Goal: Information Seeking & Learning: Learn about a topic

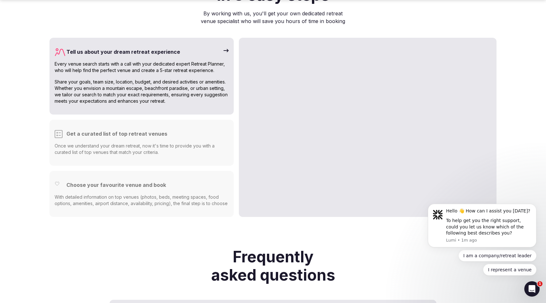
scroll to position [1617, 0]
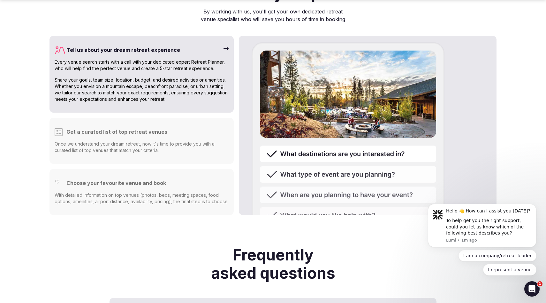
click at [155, 128] on h3 "Get a curated list of top retreat venues" at bounding box center [116, 132] width 101 height 8
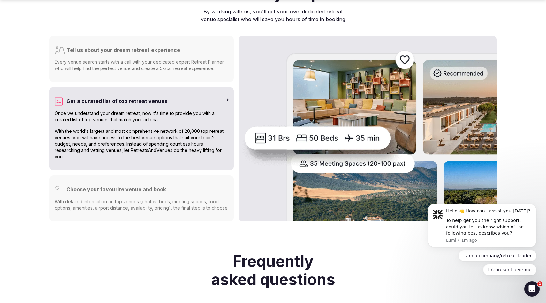
click at [158, 185] on h3 "Choose your favourite venue and book" at bounding box center [116, 189] width 100 height 8
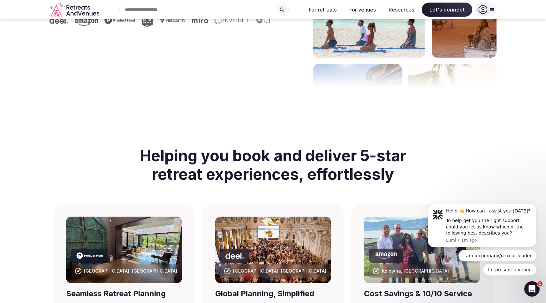
scroll to position [0, 0]
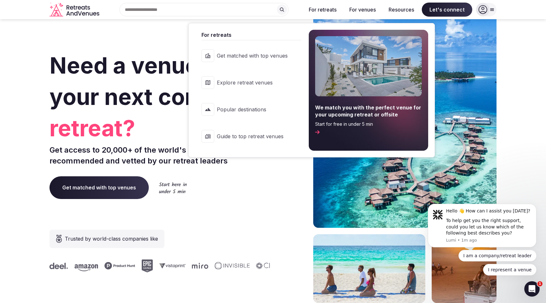
click at [276, 87] on link "Explore retreat venues" at bounding box center [248, 83] width 106 height 26
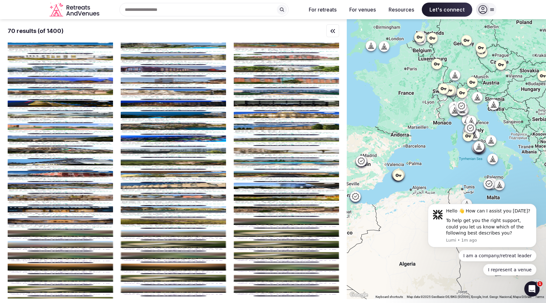
click at [238, 12] on input "text" at bounding box center [203, 9] width 169 height 13
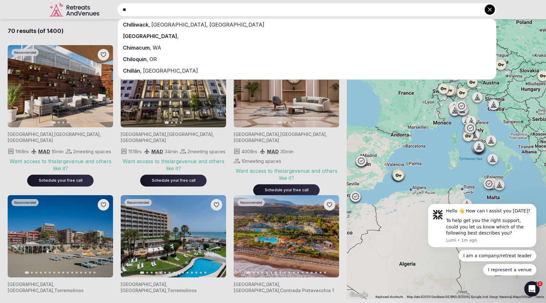
type input "*"
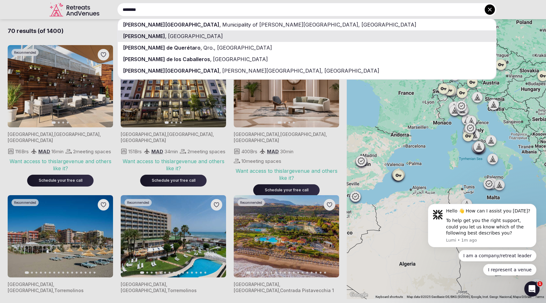
type input "********"
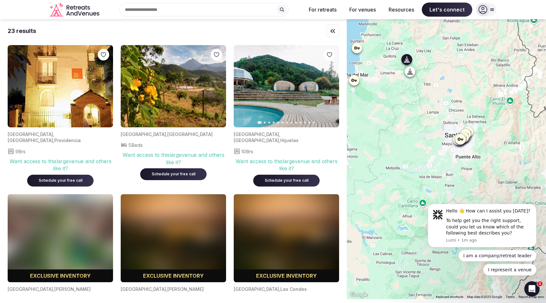
click at [212, 106] on img at bounding box center [173, 86] width 105 height 82
click at [333, 84] on icon "button" at bounding box center [330, 86] width 5 height 5
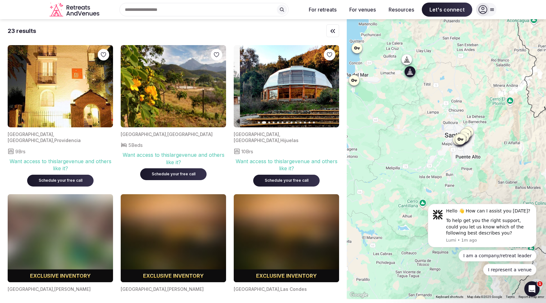
click at [333, 84] on icon "button" at bounding box center [330, 86] width 5 height 5
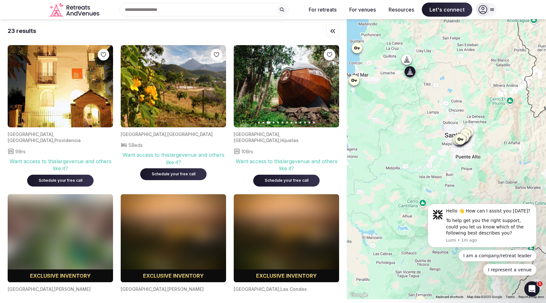
click at [333, 84] on icon "button" at bounding box center [330, 86] width 5 height 5
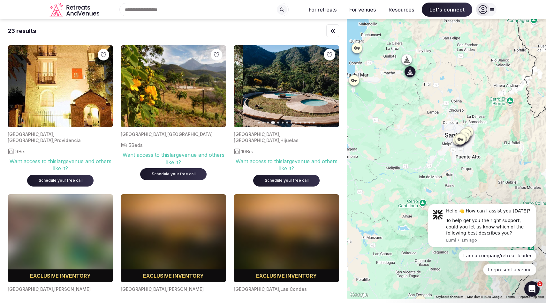
click at [333, 84] on icon "button" at bounding box center [330, 86] width 5 height 5
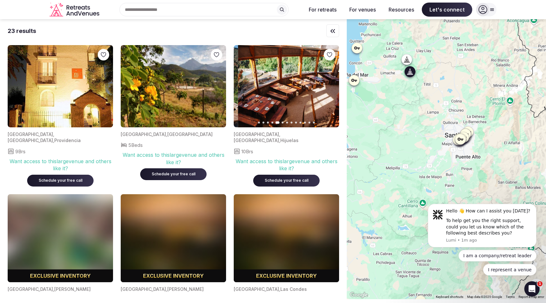
click at [333, 84] on icon "button" at bounding box center [330, 86] width 5 height 5
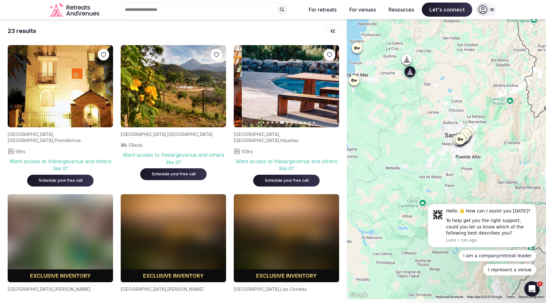
click at [333, 84] on icon "button" at bounding box center [330, 86] width 5 height 5
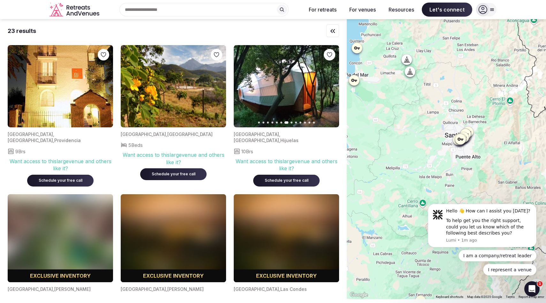
click at [490, 9] on icon at bounding box center [492, 9] width 5 height 5
click at [86, 9] on icon "Retreats and Venues company logo" at bounding box center [75, 10] width 51 height 14
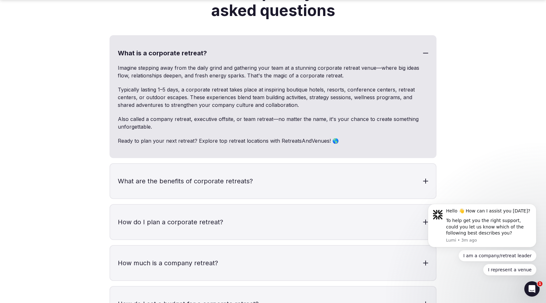
scroll to position [1881, 0]
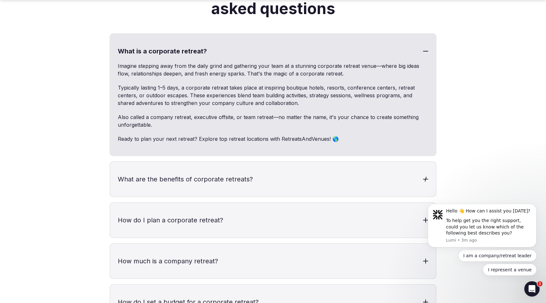
click at [183, 171] on h3 "What are the benefits of corporate retreats?" at bounding box center [273, 179] width 326 height 35
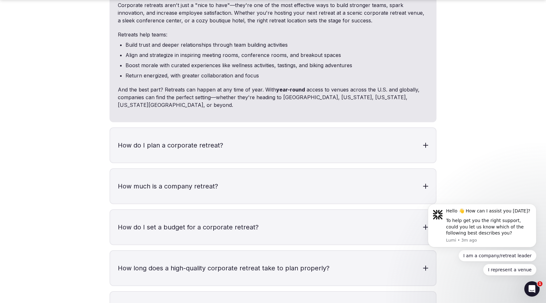
scroll to position [2078, 0]
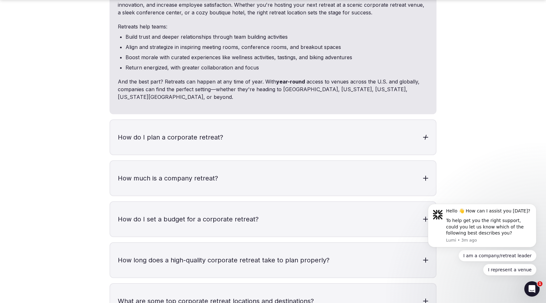
click at [194, 120] on h3 "How do I plan a corporate retreat?" at bounding box center [273, 137] width 326 height 35
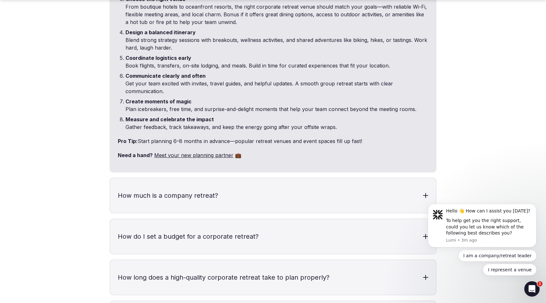
scroll to position [2286, 0]
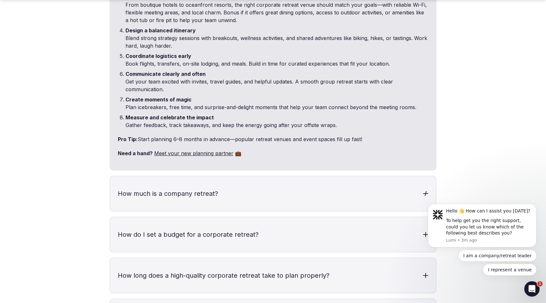
click at [221, 176] on h3 "How much is a company retreat?" at bounding box center [273, 193] width 326 height 35
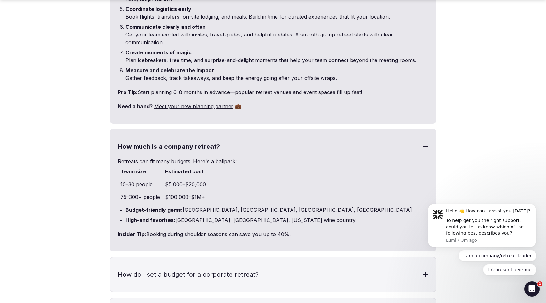
scroll to position [2333, 0]
click at [136, 190] on td "75–300+ people" at bounding box center [140, 196] width 45 height 13
click at [177, 190] on td "$100,000–$1M+" at bounding box center [186, 196] width 46 height 13
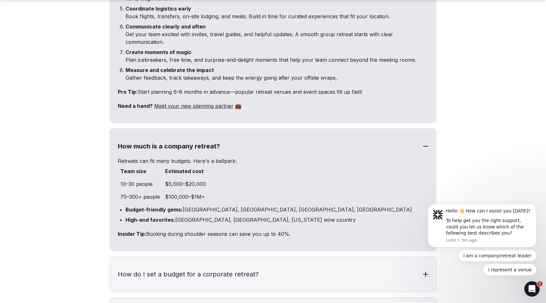
click at [177, 190] on td "$100,000–$1M+" at bounding box center [186, 196] width 46 height 13
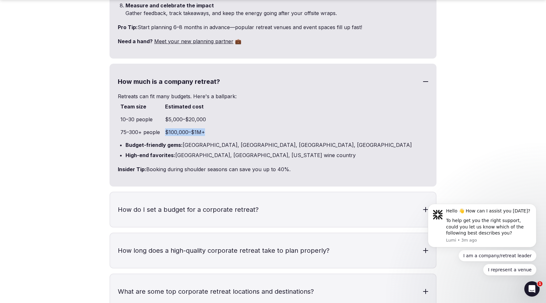
scroll to position [2401, 0]
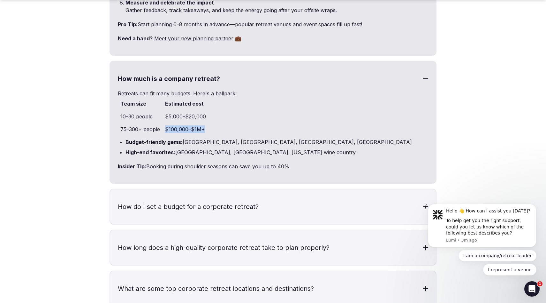
click at [163, 189] on h3 "How do I set a budget for a corporate retreat?" at bounding box center [273, 206] width 326 height 35
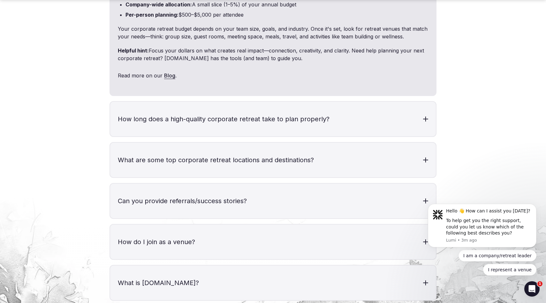
scroll to position [2630, 0]
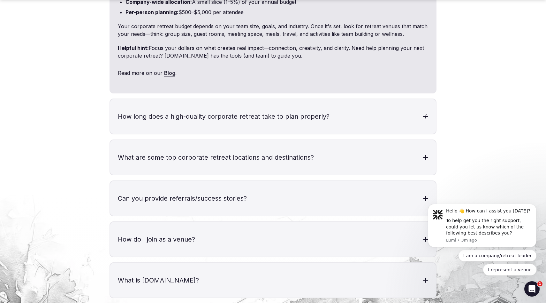
click at [182, 99] on h3 "How long does a high-quality corporate retreat take to plan properly?" at bounding box center [273, 116] width 326 height 35
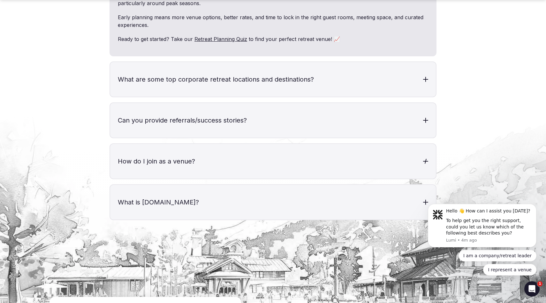
scroll to position [2811, 0]
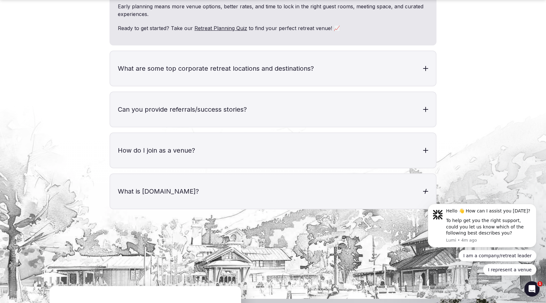
click at [183, 174] on h3 "What is [DOMAIN_NAME]?" at bounding box center [273, 191] width 326 height 35
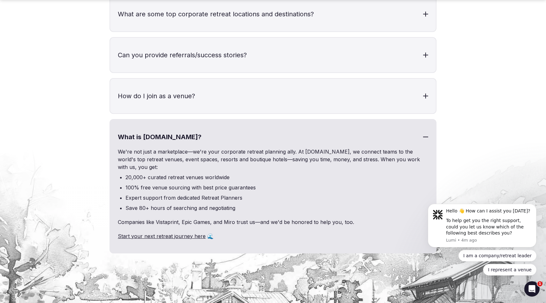
scroll to position [2866, 0]
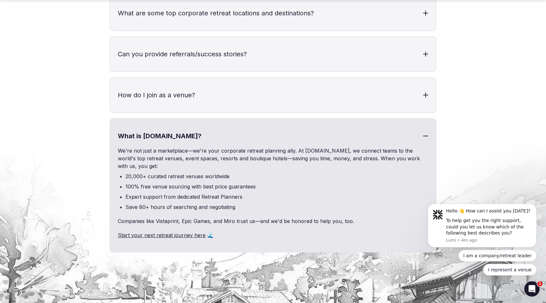
click at [163, 232] on link "Start your next retreat journey here" at bounding box center [162, 235] width 88 height 6
